Goal: Find specific page/section: Find specific page/section

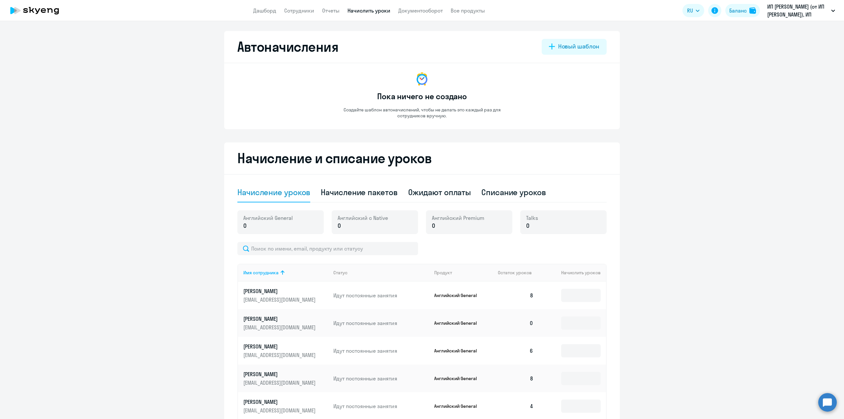
select select "10"
click at [336, 13] on link "Отчеты" at bounding box center [330, 10] width 17 height 7
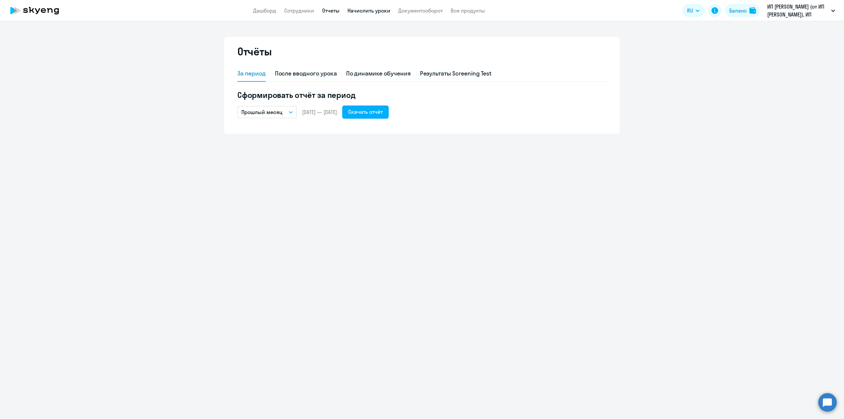
click at [370, 12] on link "Начислить уроки" at bounding box center [368, 10] width 43 height 7
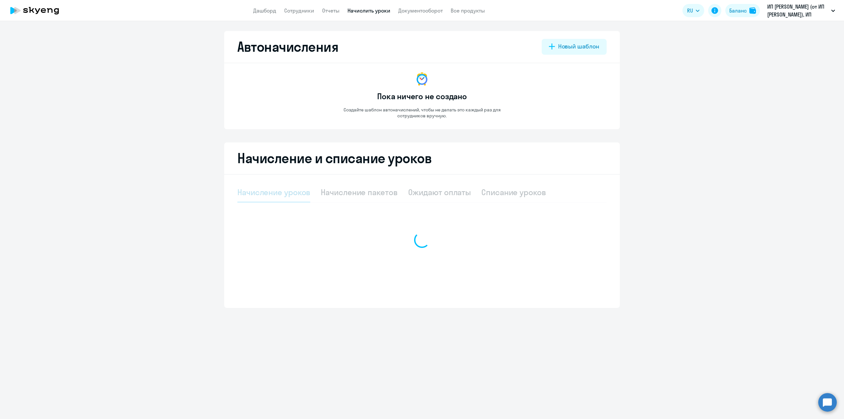
select select "10"
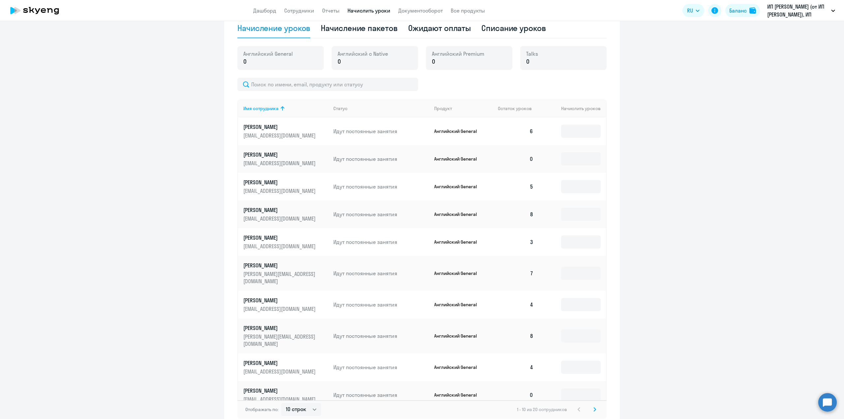
scroll to position [195, 0]
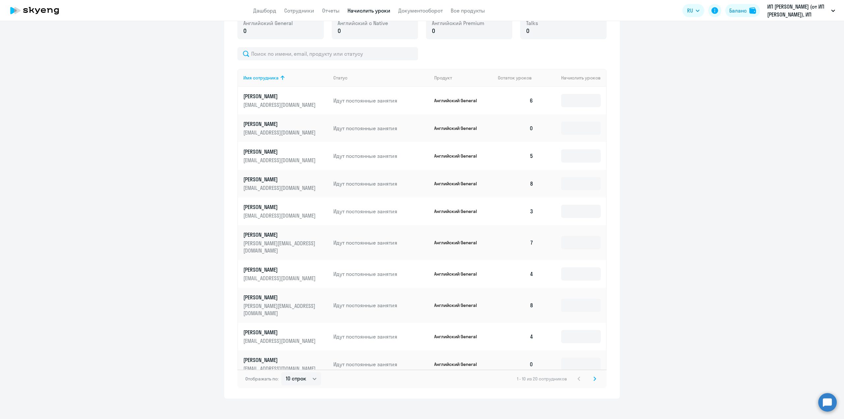
click at [594, 375] on svg-icon at bounding box center [595, 379] width 8 height 8
